Goal: Task Accomplishment & Management: Use online tool/utility

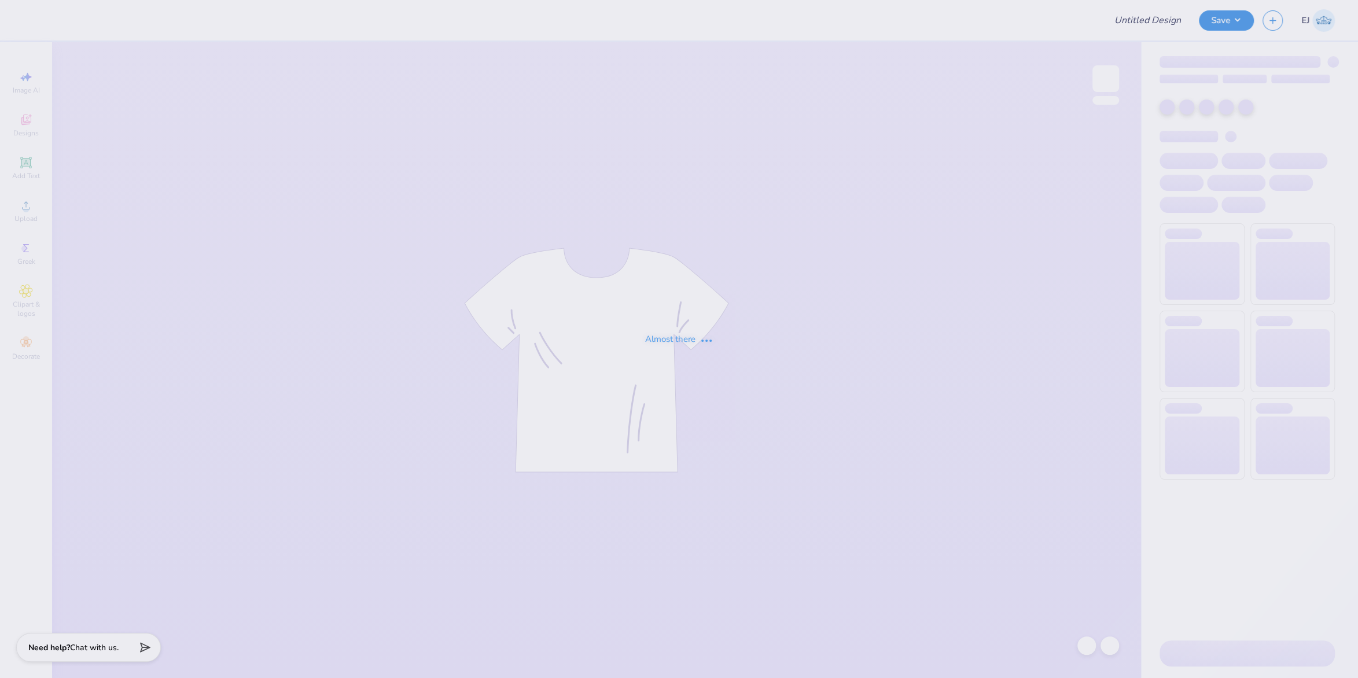
type input "University of Houston Proofs"
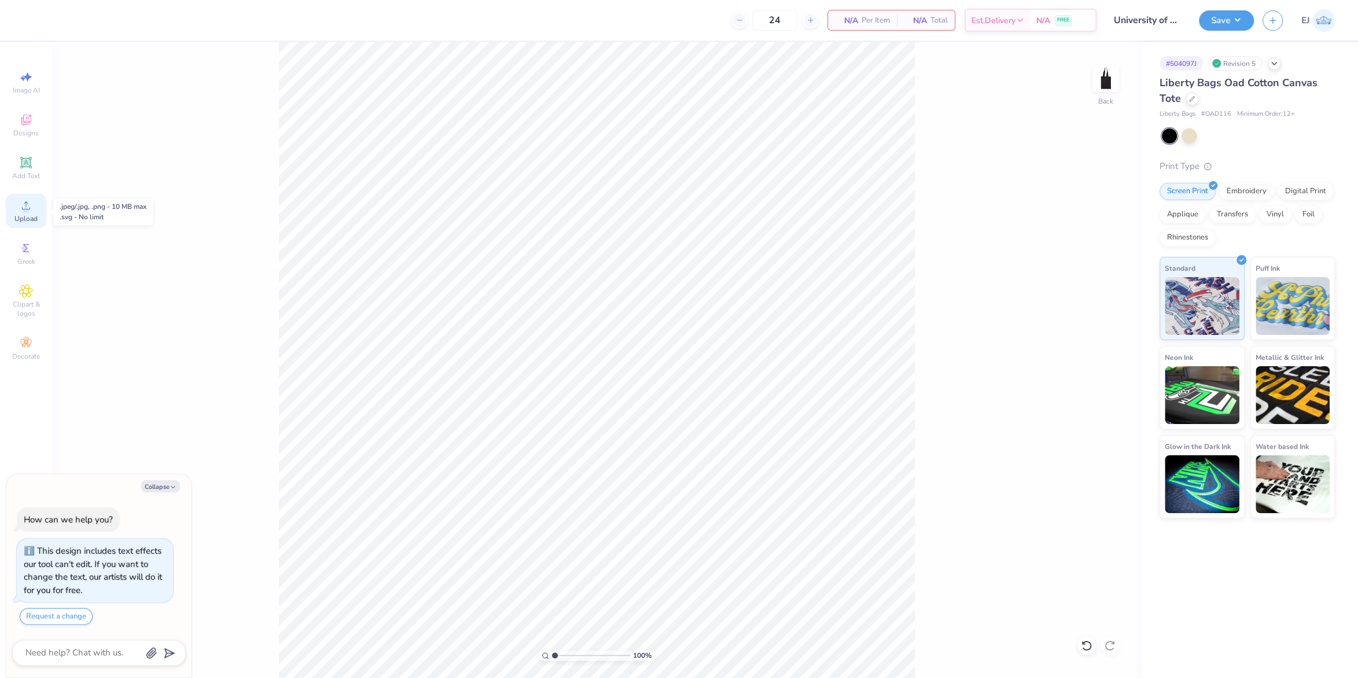
click at [28, 212] on circle at bounding box center [26, 209] width 6 height 6
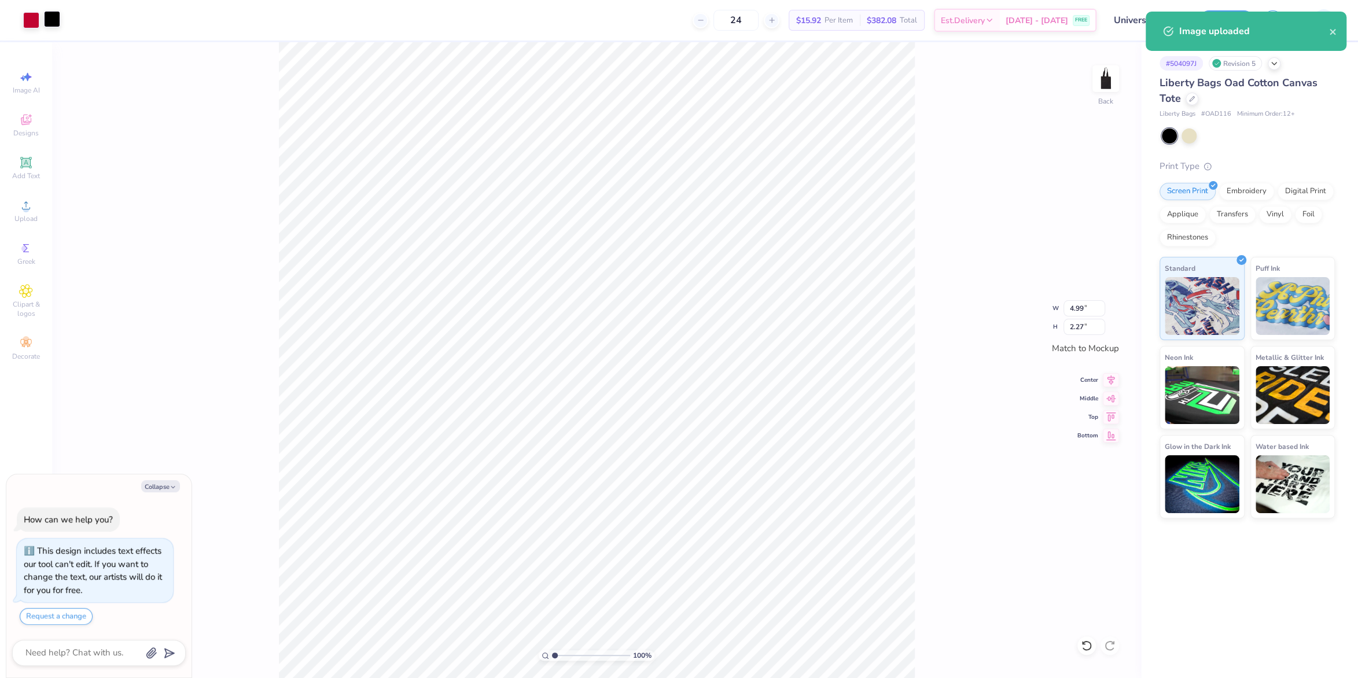
click at [56, 20] on div at bounding box center [52, 19] width 16 height 16
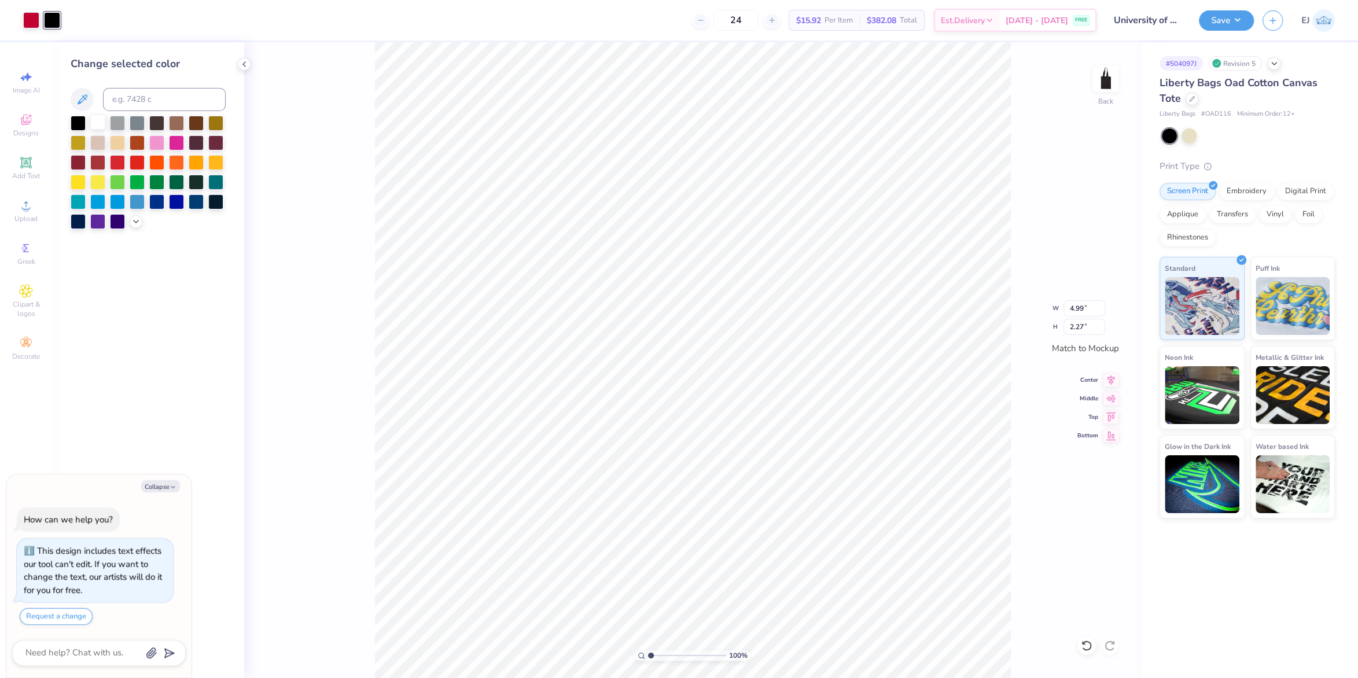
click at [104, 124] on div at bounding box center [97, 122] width 15 height 15
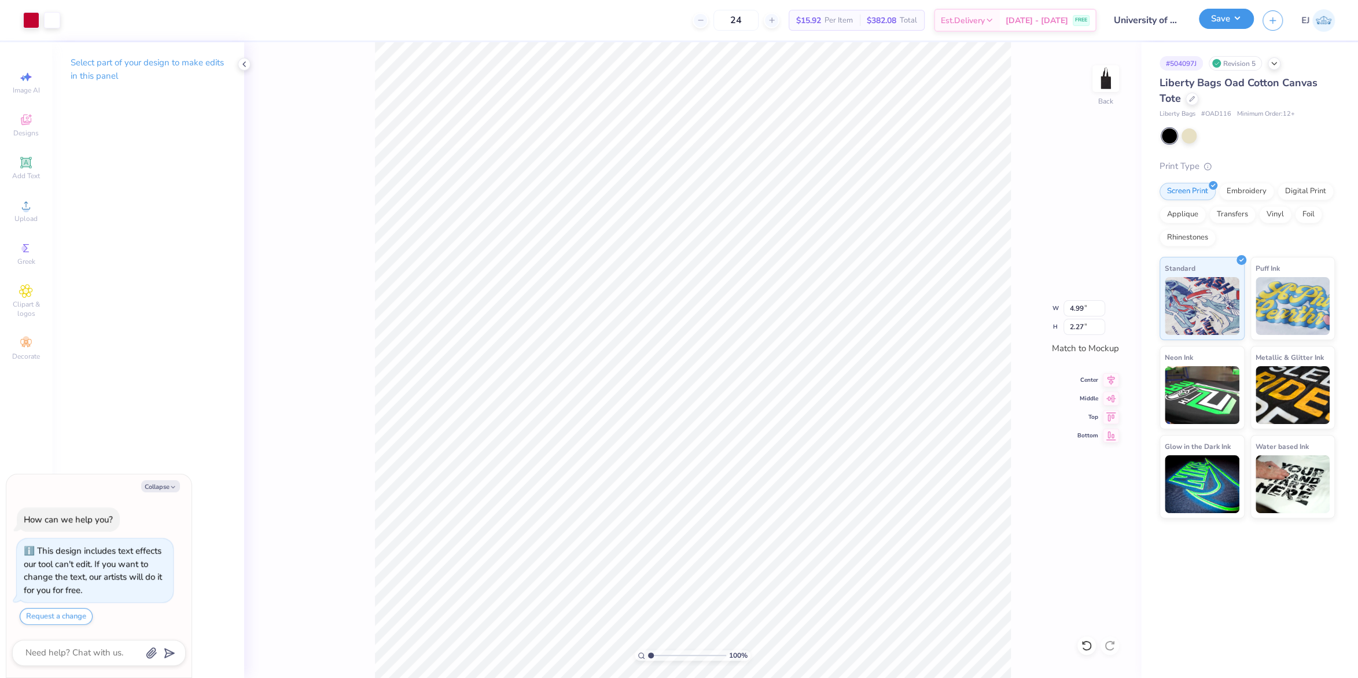
click at [1219, 24] on button "Save" at bounding box center [1226, 19] width 55 height 20
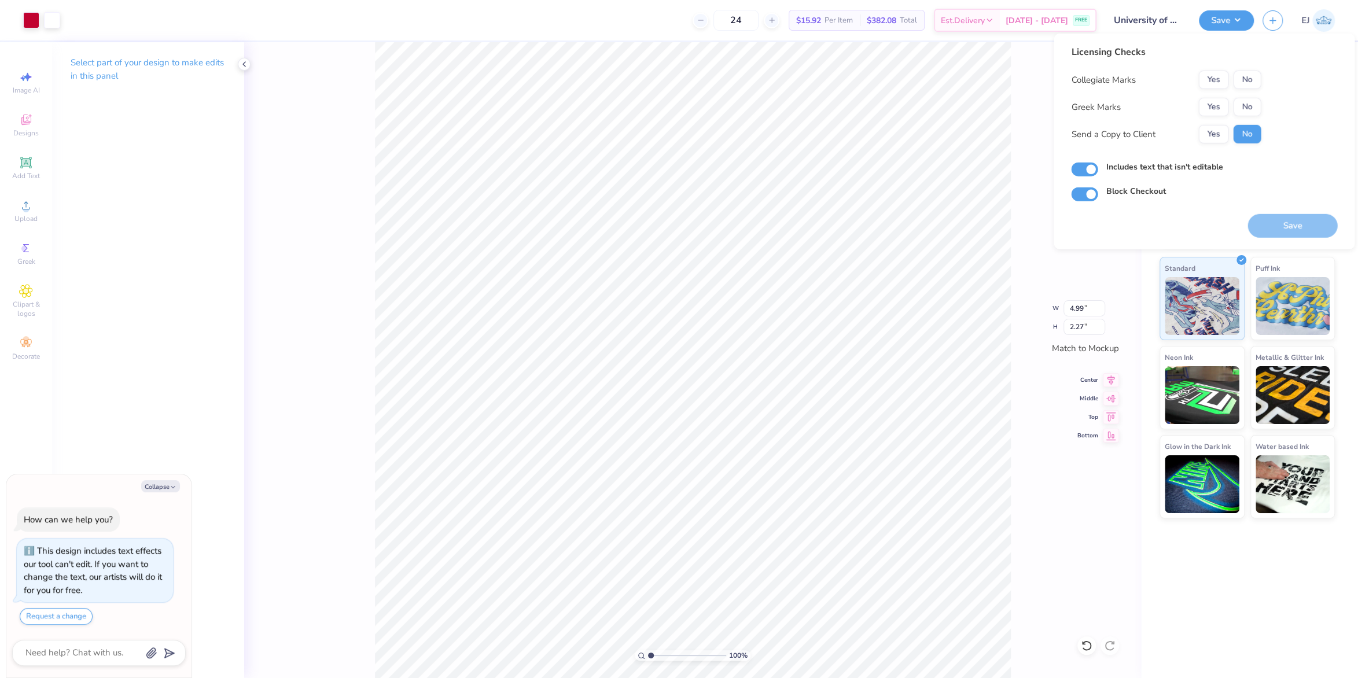
drag, startPoint x: 1210, startPoint y: 91, endPoint x: 1227, endPoint y: 92, distance: 16.8
click at [1211, 93] on div "Collegiate Marks Yes No Greek Marks Yes No Send a Copy to Client Yes No" at bounding box center [1166, 107] width 190 height 73
drag, startPoint x: 1219, startPoint y: 83, endPoint x: 1219, endPoint y: 94, distance: 11.6
click at [1218, 84] on button "Yes" at bounding box center [1213, 80] width 30 height 19
click at [1238, 97] on div "Collegiate Marks Yes No Greek Marks Yes No Send a Copy to Client Yes No" at bounding box center [1166, 107] width 190 height 73
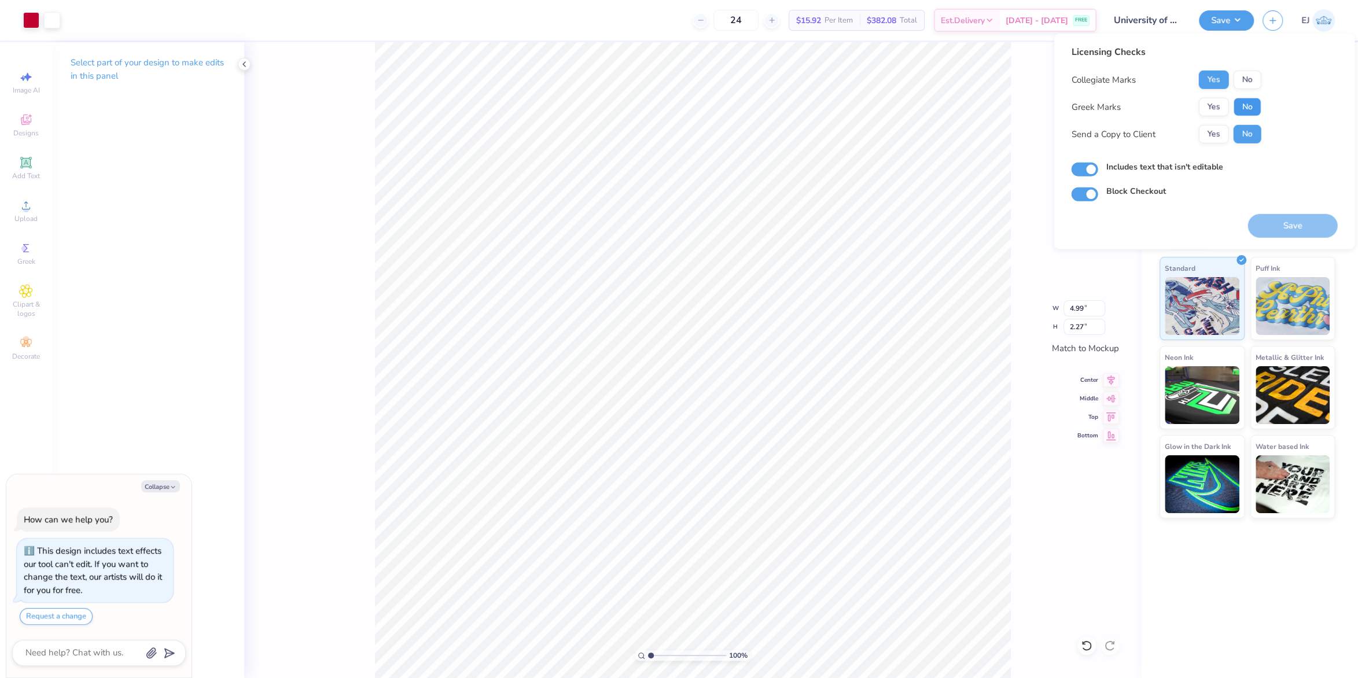
click at [1238, 99] on button "No" at bounding box center [1247, 107] width 28 height 19
click at [1301, 223] on button "Save" at bounding box center [1292, 226] width 90 height 24
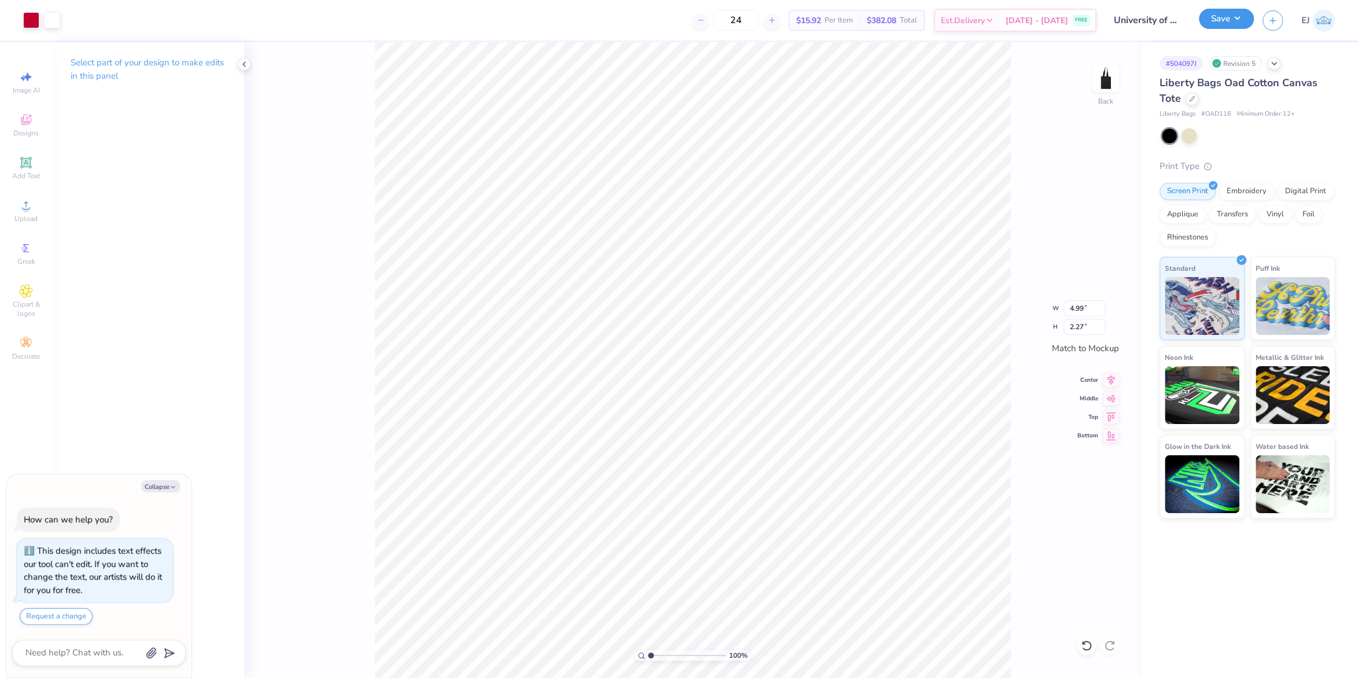
click at [1232, 21] on button "Save" at bounding box center [1226, 19] width 55 height 20
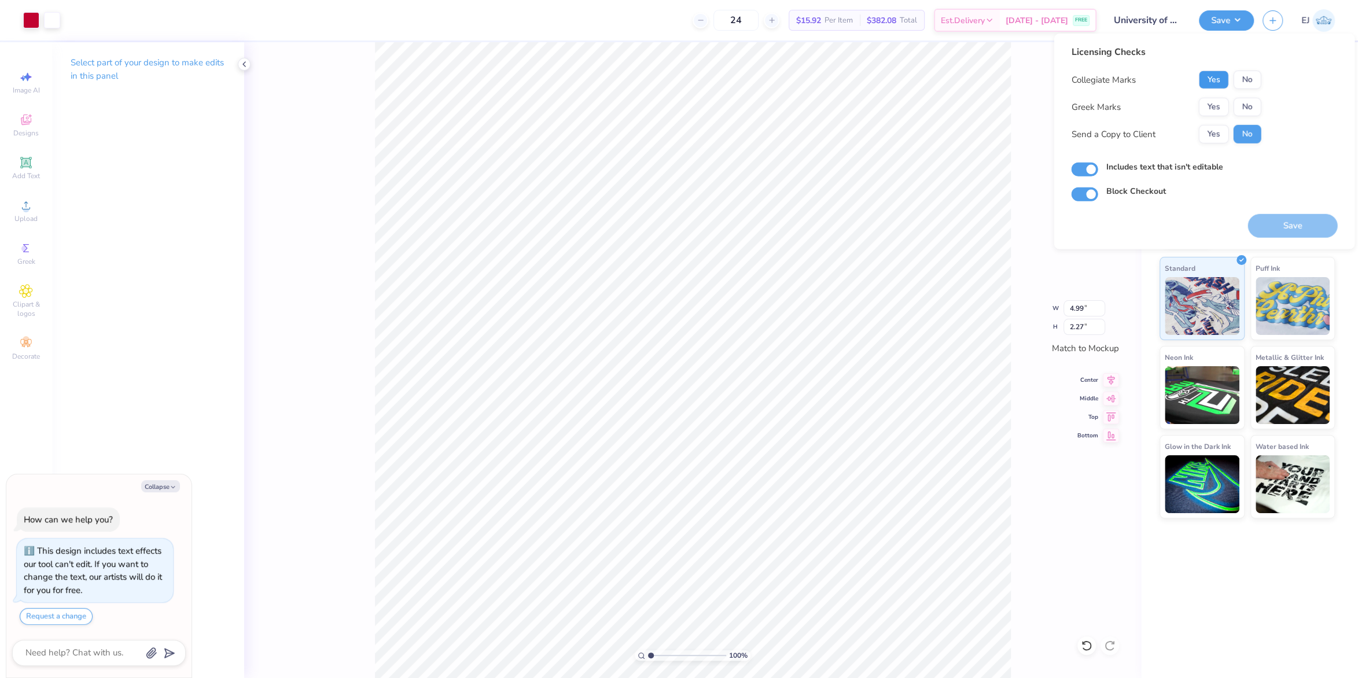
click at [1212, 72] on button "Yes" at bounding box center [1213, 80] width 30 height 19
click at [1240, 109] on button "No" at bounding box center [1247, 107] width 28 height 19
click at [1291, 218] on button "Save" at bounding box center [1292, 226] width 90 height 24
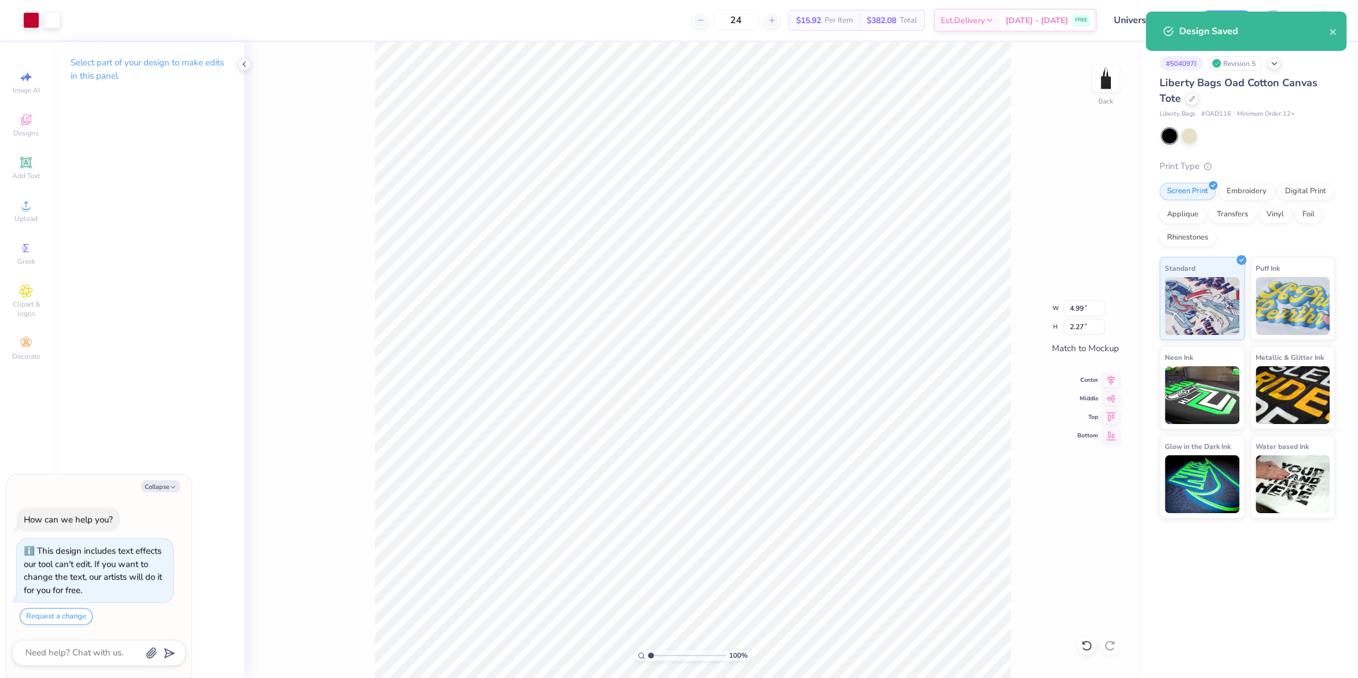
type textarea "x"
